Goal: Task Accomplishment & Management: Manage account settings

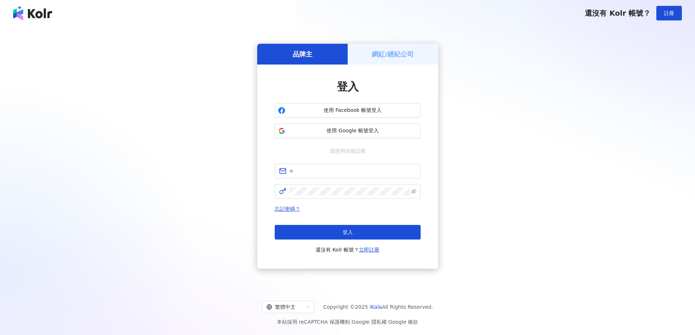
click at [390, 59] on div "網紅/經紀公司" at bounding box center [393, 54] width 90 height 21
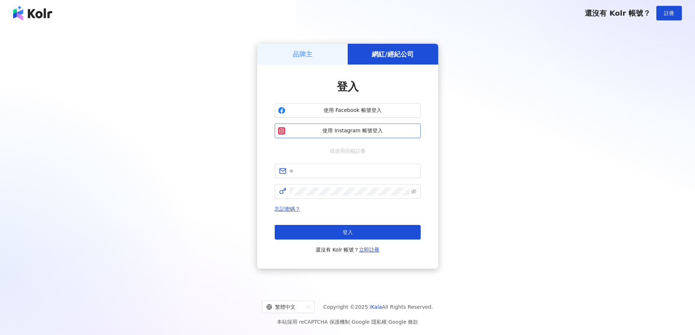
click at [388, 126] on button "使用 Instagram 帳號登入" at bounding box center [348, 131] width 146 height 15
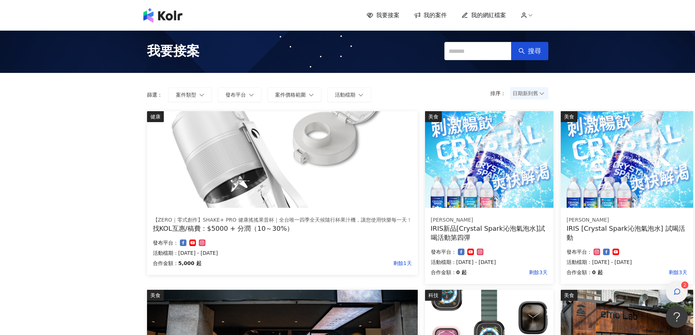
click at [679, 294] on icon "button" at bounding box center [677, 291] width 5 height 5
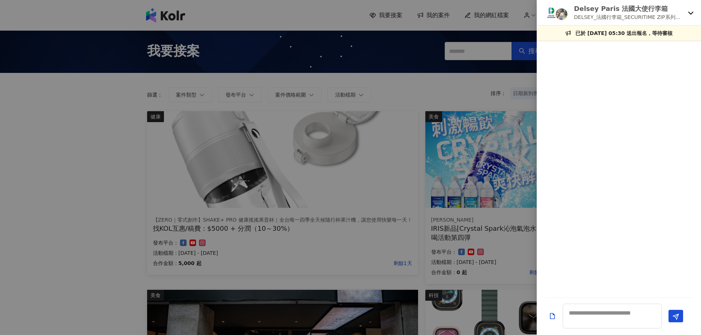
click at [694, 14] on div "Delsey Paris 法國大使行李箱 DELSEY_法國行李箱_SECURITIME ZIP系列開箱素材募集" at bounding box center [618, 13] width 164 height 26
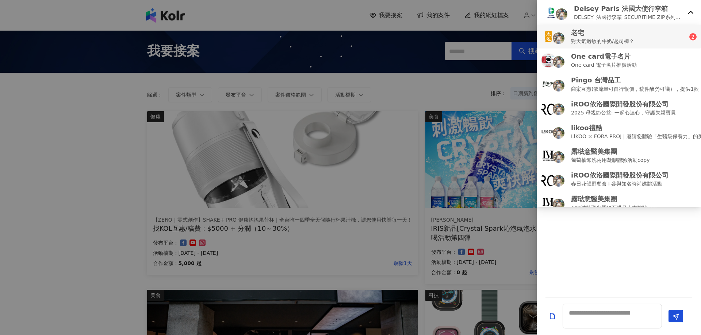
click at [660, 43] on div "老宅 對天氣過敏的牛奶/起司棒？" at bounding box center [615, 36] width 148 height 17
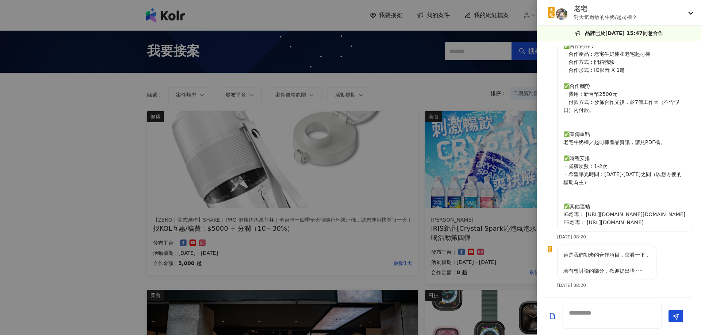
scroll to position [266, 0]
drag, startPoint x: 585, startPoint y: 200, endPoint x: 675, endPoint y: 197, distance: 90.9
click at [675, 197] on p "✅合作內容： ・合作產品：老宅牛奶棒和老宅起司棒 ・合作方式：開箱體驗 ・合作形式：IG影音 X 1篇 ✅合作酬勞 ・費用：新台幣2500元 ・付款方式：發佈…" at bounding box center [624, 134] width 123 height 185
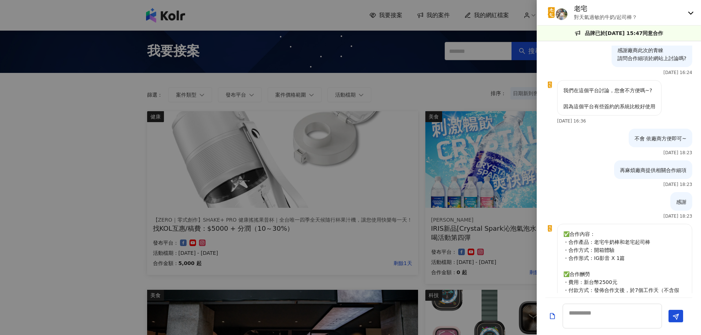
scroll to position [0, 0]
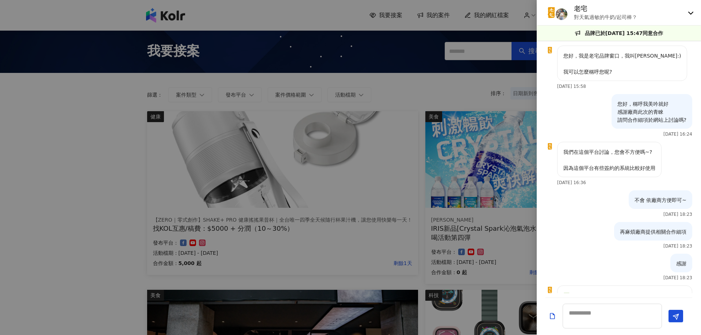
click at [563, 15] on img at bounding box center [561, 14] width 12 height 12
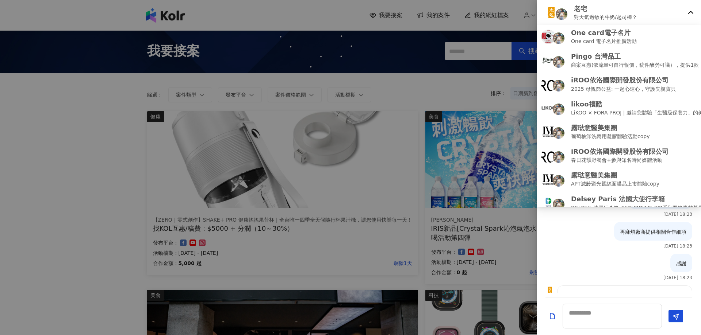
click at [393, 50] on div at bounding box center [350, 167] width 701 height 335
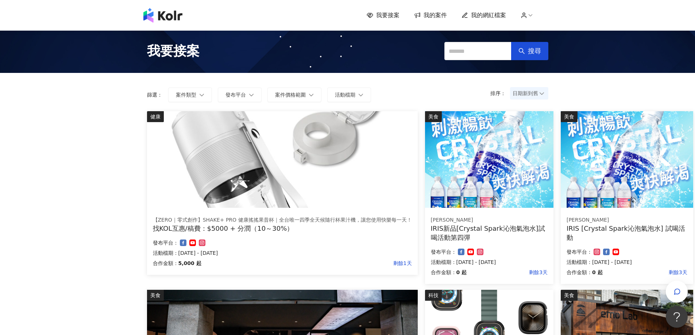
click at [437, 16] on span "我的案件" at bounding box center [435, 15] width 23 height 8
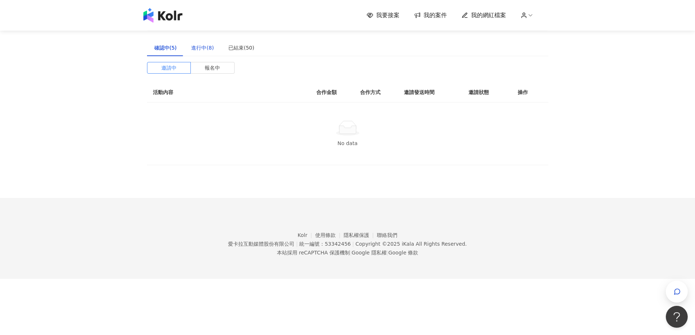
click at [197, 48] on div "進行中(8)" at bounding box center [202, 48] width 23 height 8
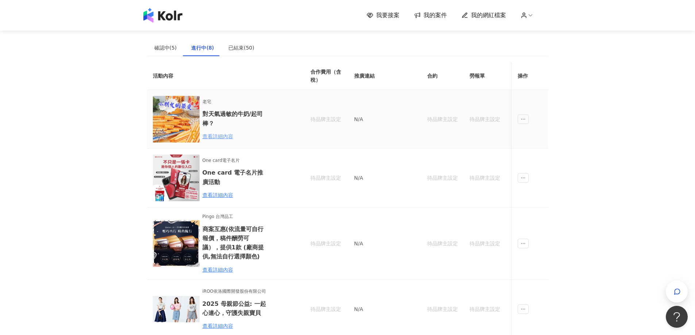
click at [218, 135] on div "查看詳細內容" at bounding box center [235, 136] width 64 height 8
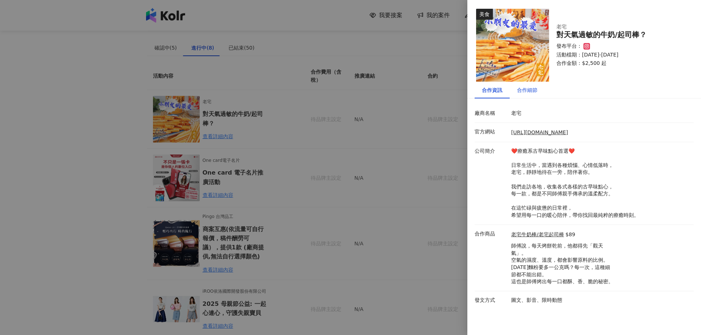
click at [530, 92] on div "合作細節" at bounding box center [527, 90] width 20 height 8
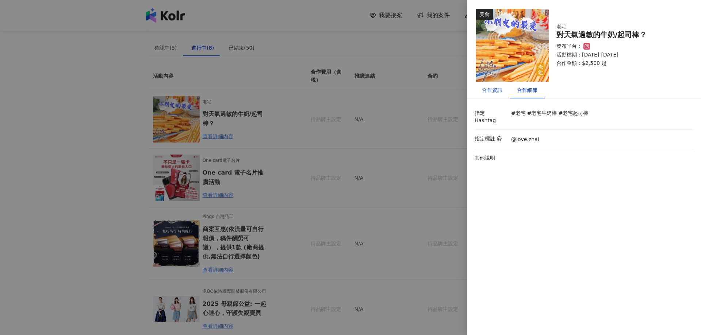
click at [492, 93] on div "合作資訊" at bounding box center [492, 90] width 20 height 8
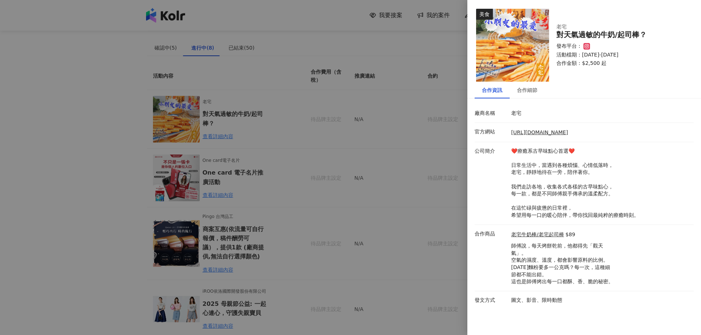
click at [420, 157] on div at bounding box center [350, 167] width 701 height 335
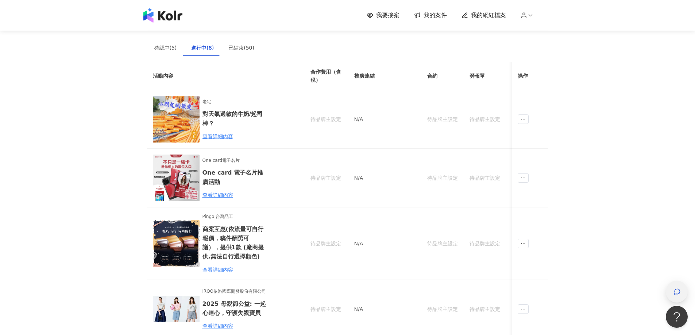
click at [670, 288] on div "button" at bounding box center [677, 292] width 22 height 22
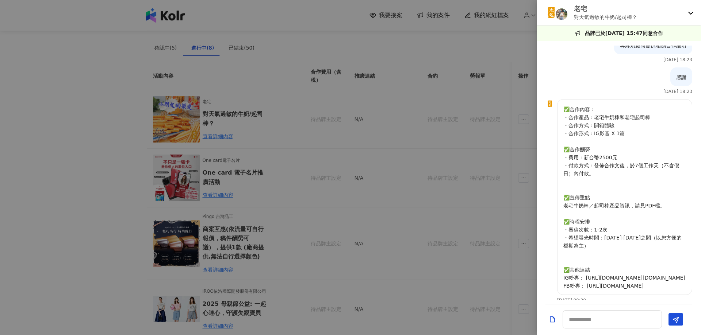
scroll to position [259, 0]
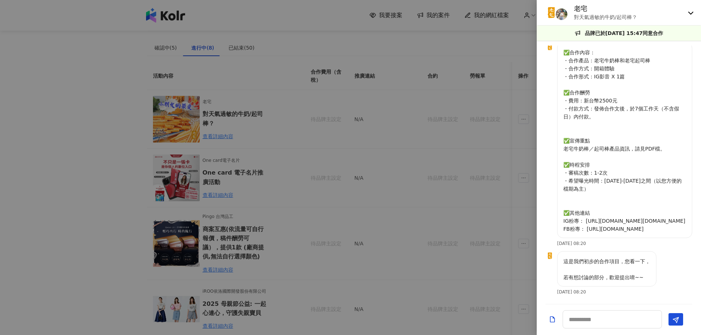
click at [612, 250] on div "✅合作內容： ・合作產品：老宅牛奶棒和老宅起司棒 ・合作方式：開箱體驗 ・合作形式：IG影音 X 1篇 ✅合作酬勞 ・費用：新台幣2500元 ・付款方式：發佈…" at bounding box center [618, 146] width 147 height 209
click at [613, 278] on p "這是我們初步的合作項目，您看一下， 若有想討論的部分，歡迎提出唷~~" at bounding box center [606, 270] width 87 height 24
click at [623, 322] on textarea at bounding box center [611, 320] width 99 height 18
type textarea "*"
click at [553, 318] on icon "Add a file" at bounding box center [552, 319] width 5 height 6
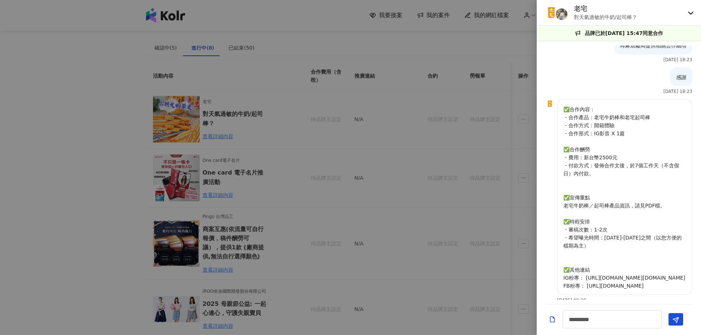
click at [594, 240] on p "✅合作內容： ・合作產品：老宅牛奶棒和老宅起司棒 ・合作方式：開箱體驗 ・合作形式：IG影音 X 1篇 ✅合作酬勞 ・費用：新台幣2500元 ・付款方式：發佈…" at bounding box center [624, 197] width 123 height 185
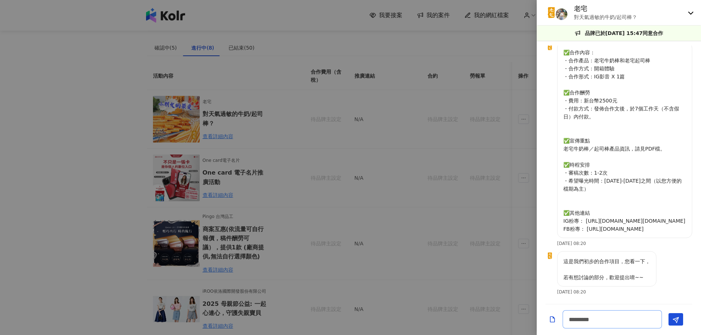
click at [626, 319] on textarea "*********" at bounding box center [611, 320] width 99 height 18
type textarea "**********"
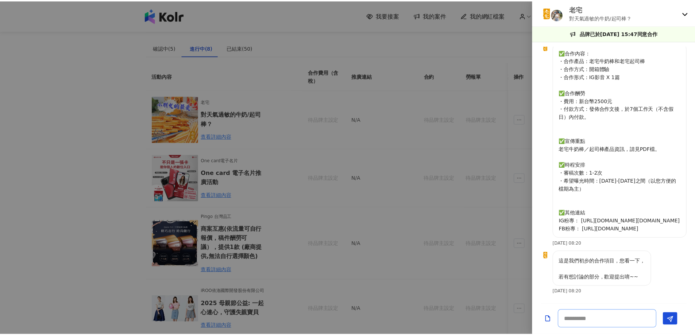
scroll to position [291, 0]
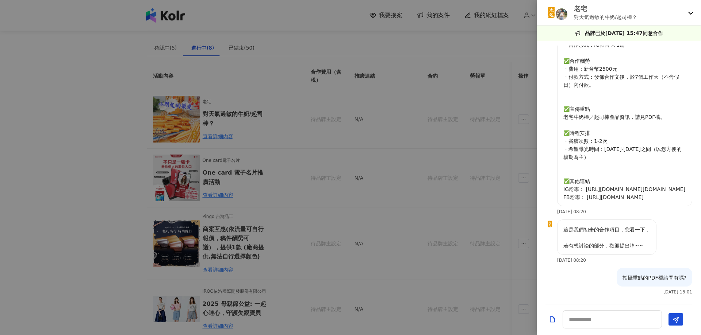
click at [432, 104] on div at bounding box center [350, 167] width 701 height 335
